Goal: Transaction & Acquisition: Purchase product/service

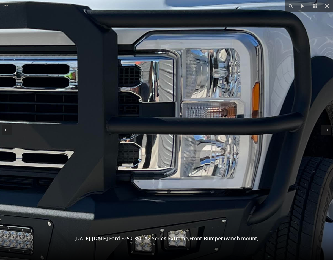
click at [123, 88] on img at bounding box center [82, 159] width 832 height 1109
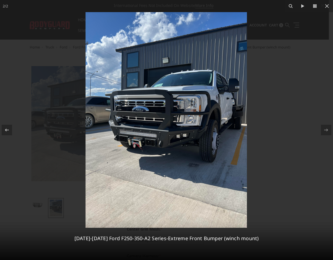
click at [193, 127] on img at bounding box center [166, 119] width 161 height 215
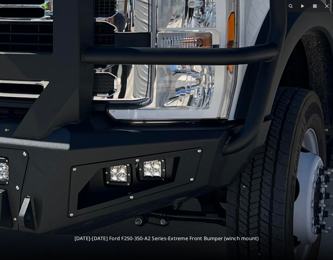
click at [171, 145] on img at bounding box center [58, 89] width 832 height 1109
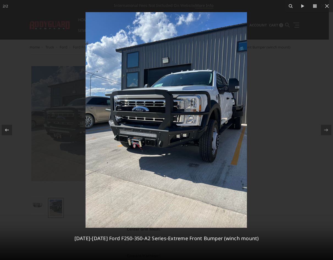
click at [256, 68] on div at bounding box center [166, 130] width 333 height 260
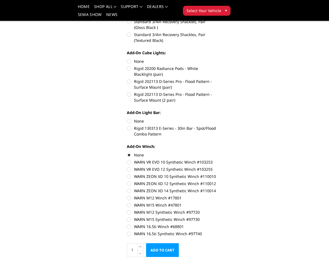
scroll to position [303, 0]
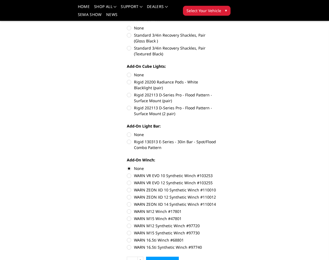
click at [155, 95] on label "Rigid 202113 D-Series Pro - Flood Pattern - Surface Mount (pair)" at bounding box center [171, 98] width 89 height 12
click at [216, 79] on input "Rigid 202113 D-Series Pro - Flood Pattern - Surface Mount (pair)" at bounding box center [216, 79] width 0 height 0
radio input "true"
click at [155, 95] on label "Rigid 202113 D-Series Pro - Flood Pattern - Surface Mount (pair)" at bounding box center [171, 98] width 89 height 12
click at [216, 79] on input "Rigid 202113 D-Series Pro - Flood Pattern - Surface Mount (pair)" at bounding box center [216, 79] width 0 height 0
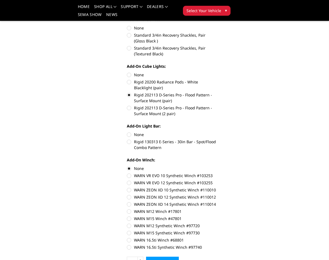
click at [131, 76] on label "None" at bounding box center [171, 75] width 89 height 6
click at [127, 72] on input "None" at bounding box center [127, 72] width 0 height 0
radio input "true"
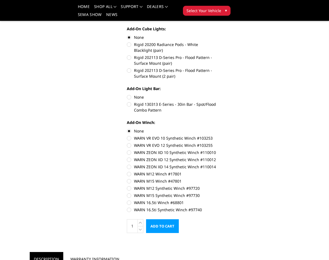
scroll to position [330, 0]
